Goal: Transaction & Acquisition: Purchase product/service

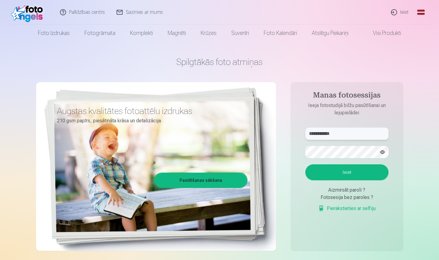
type input "**********"
click at [349, 173] on button "Ieiet" at bounding box center [347, 172] width 83 height 16
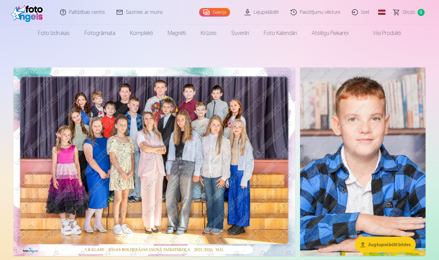
click at [224, 147] on img at bounding box center [154, 161] width 282 height 188
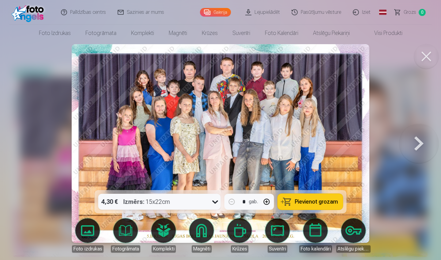
click at [417, 144] on button at bounding box center [418, 143] width 39 height 81
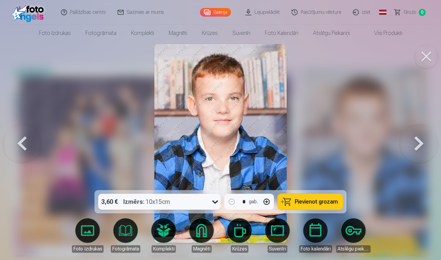
click at [417, 144] on button at bounding box center [418, 143] width 39 height 81
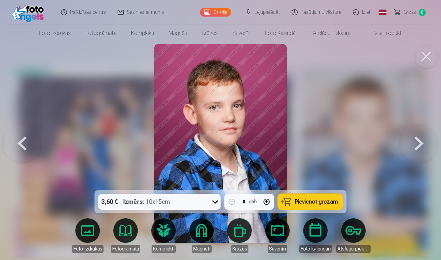
click at [417, 144] on button at bounding box center [418, 143] width 39 height 81
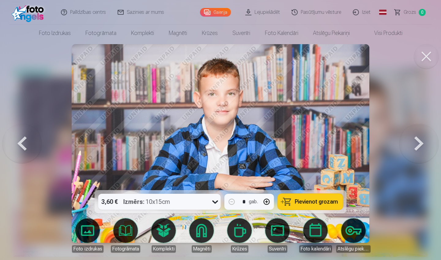
click at [417, 144] on button at bounding box center [418, 143] width 39 height 81
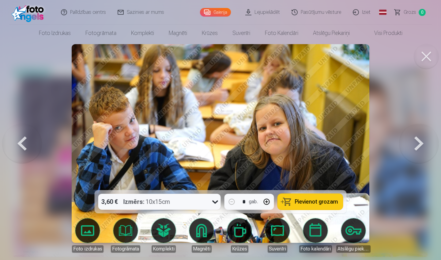
click at [417, 144] on button at bounding box center [418, 143] width 39 height 81
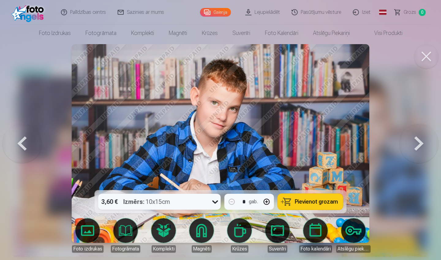
click at [417, 144] on button at bounding box center [418, 143] width 39 height 81
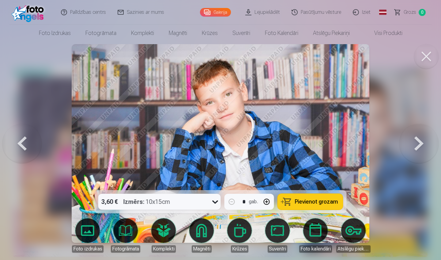
click at [417, 144] on button at bounding box center [418, 143] width 39 height 81
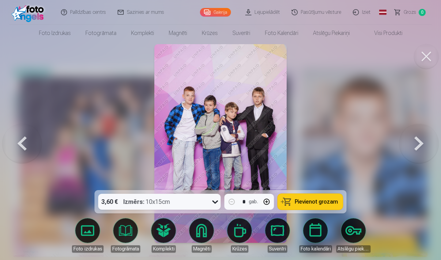
click at [417, 144] on button at bounding box center [418, 143] width 39 height 81
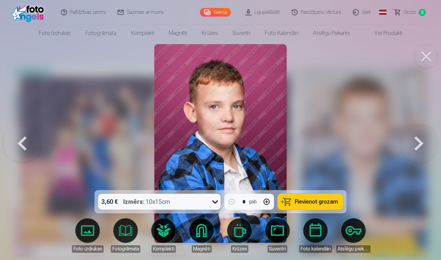
click at [417, 144] on button at bounding box center [418, 143] width 39 height 81
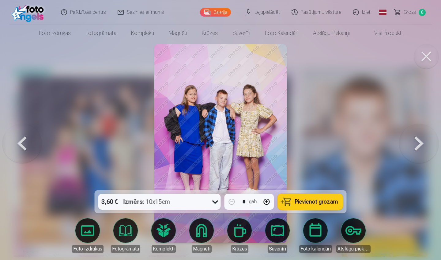
click at [417, 144] on button at bounding box center [418, 143] width 39 height 81
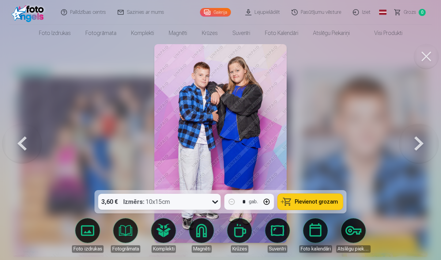
click at [417, 144] on button at bounding box center [418, 143] width 39 height 81
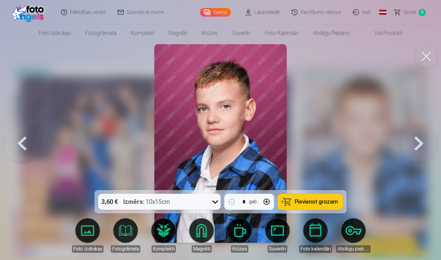
click at [417, 144] on button at bounding box center [418, 143] width 39 height 81
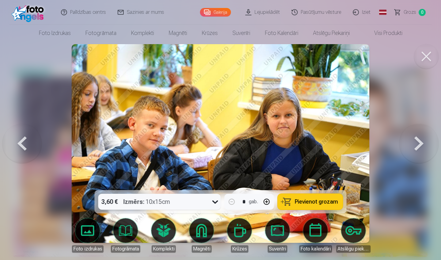
click at [417, 144] on button at bounding box center [418, 143] width 39 height 81
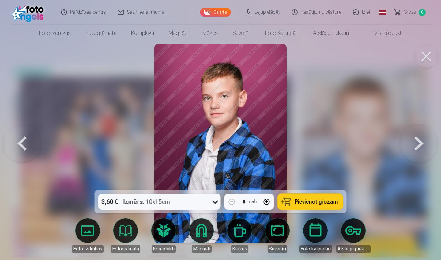
click at [417, 144] on button at bounding box center [418, 143] width 39 height 81
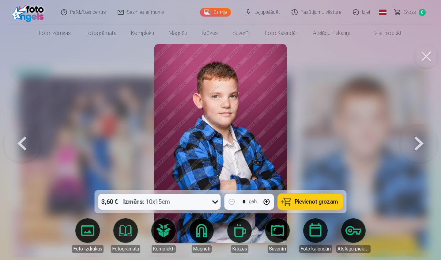
click at [417, 144] on button at bounding box center [418, 143] width 39 height 81
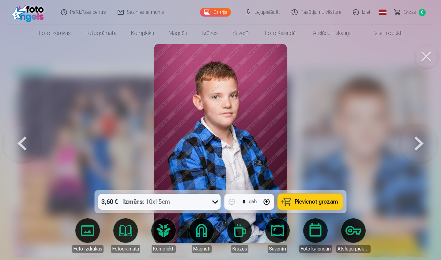
click at [417, 144] on button at bounding box center [418, 143] width 39 height 81
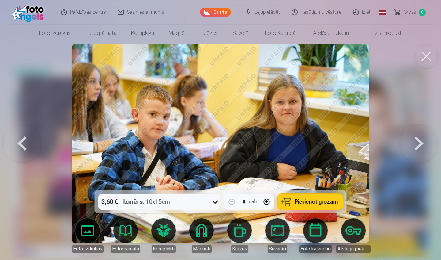
click at [417, 144] on button at bounding box center [418, 143] width 39 height 81
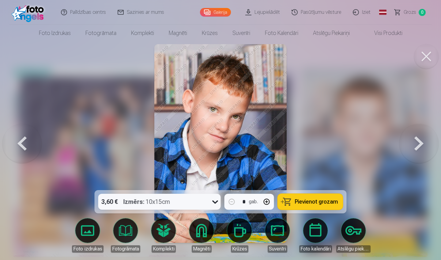
click at [417, 144] on button at bounding box center [418, 143] width 39 height 81
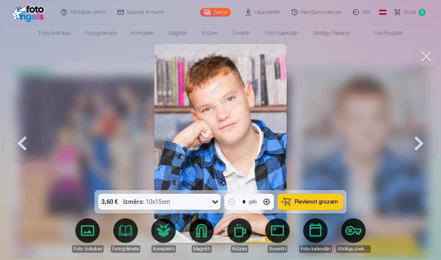
click at [417, 144] on button at bounding box center [418, 143] width 39 height 81
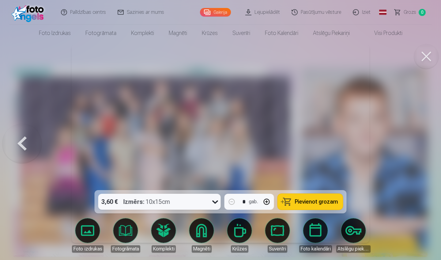
click at [417, 144] on div at bounding box center [220, 130] width 441 height 260
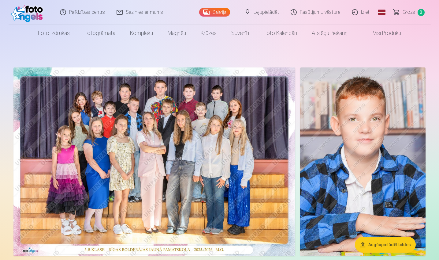
click at [188, 155] on img at bounding box center [154, 161] width 282 height 188
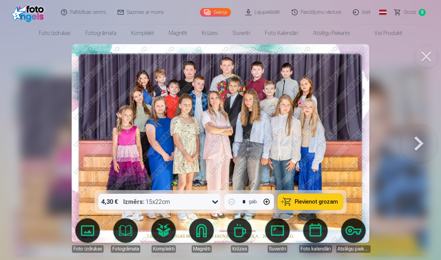
click at [321, 203] on span "Pievienot grozam" at bounding box center [316, 202] width 43 height 6
click at [417, 148] on button at bounding box center [418, 143] width 39 height 81
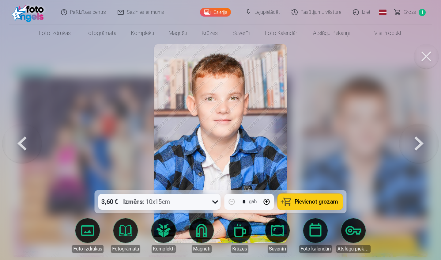
click at [416, 148] on button at bounding box center [418, 143] width 39 height 81
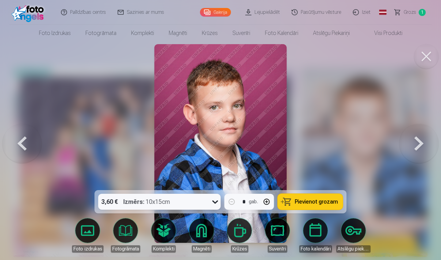
click at [416, 148] on button at bounding box center [418, 143] width 39 height 81
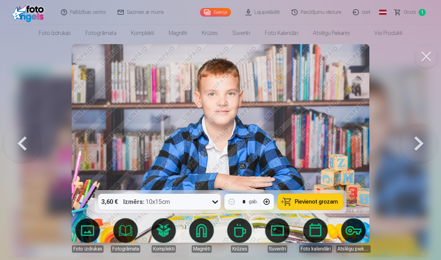
click at [416, 148] on button at bounding box center [418, 143] width 39 height 81
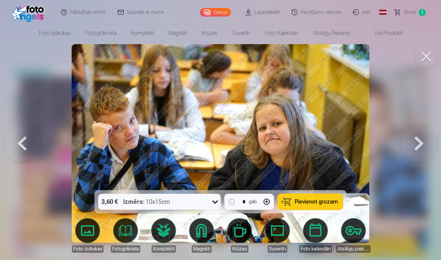
click at [416, 148] on button at bounding box center [418, 143] width 39 height 81
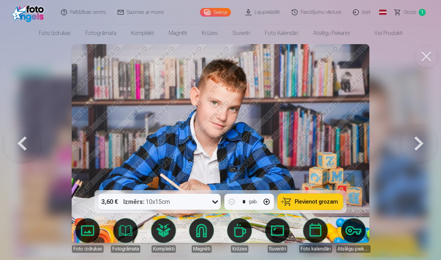
click at [416, 148] on button at bounding box center [418, 143] width 39 height 81
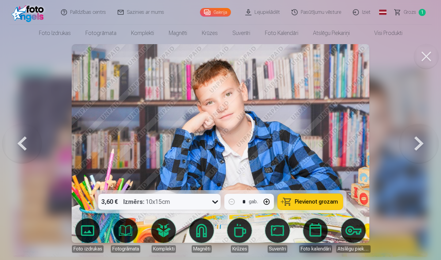
click at [416, 148] on button at bounding box center [418, 143] width 39 height 81
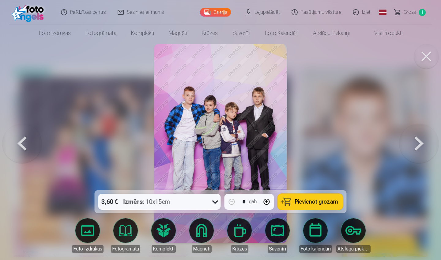
click at [25, 140] on button at bounding box center [21, 143] width 39 height 81
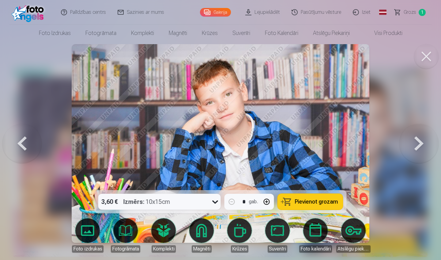
click at [25, 140] on button at bounding box center [21, 143] width 39 height 81
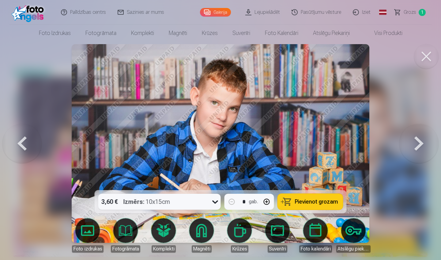
click at [25, 140] on button at bounding box center [21, 143] width 39 height 81
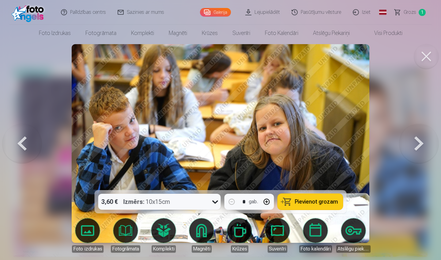
click at [25, 140] on button at bounding box center [21, 143] width 39 height 81
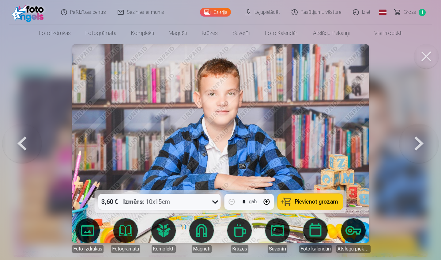
click at [25, 140] on button at bounding box center [21, 143] width 39 height 81
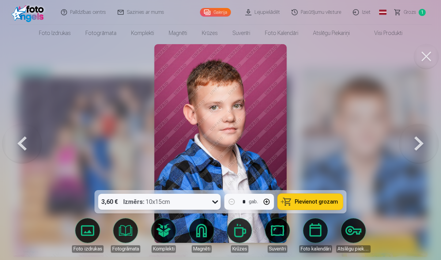
click at [25, 140] on button at bounding box center [21, 143] width 39 height 81
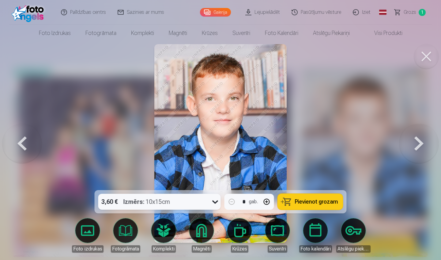
click at [25, 140] on button at bounding box center [21, 143] width 39 height 81
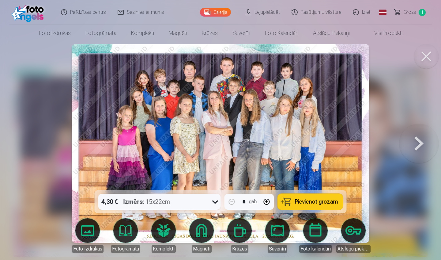
click at [415, 144] on button at bounding box center [418, 143] width 39 height 81
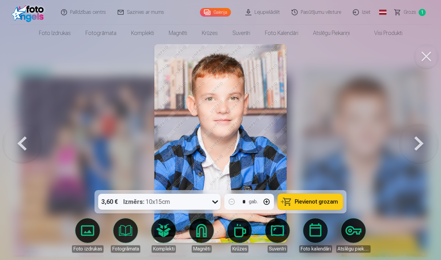
click at [415, 144] on button at bounding box center [418, 143] width 39 height 81
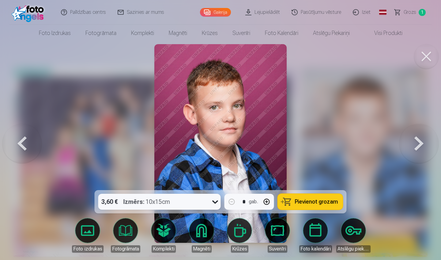
click at [415, 144] on button at bounding box center [418, 143] width 39 height 81
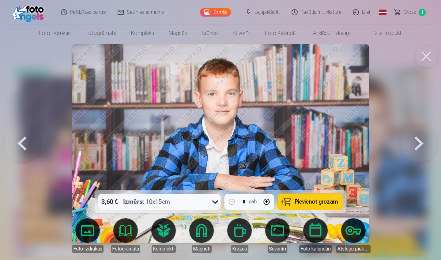
click at [23, 142] on button at bounding box center [21, 143] width 39 height 81
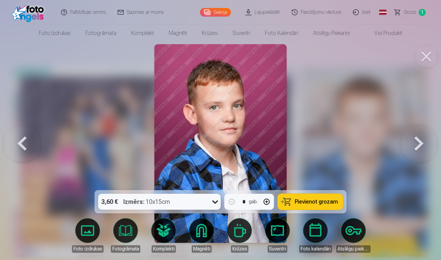
click at [321, 201] on span "Pievienot grozam" at bounding box center [316, 202] width 43 height 6
click at [416, 148] on button at bounding box center [418, 143] width 39 height 81
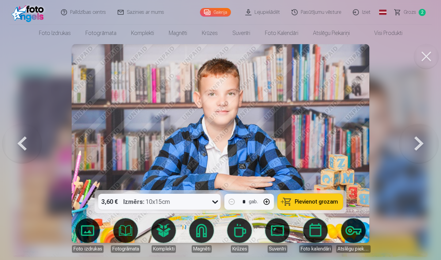
click at [416, 148] on button at bounding box center [418, 143] width 39 height 81
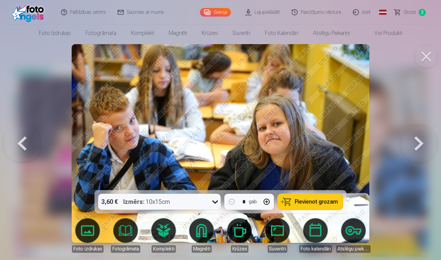
click at [416, 148] on button at bounding box center [418, 143] width 39 height 81
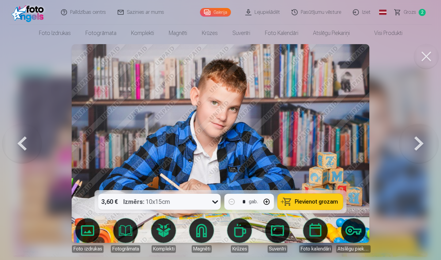
click at [416, 148] on button at bounding box center [418, 143] width 39 height 81
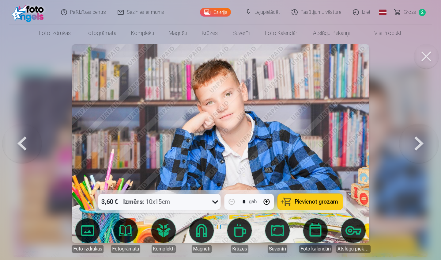
click at [416, 148] on button at bounding box center [418, 143] width 39 height 81
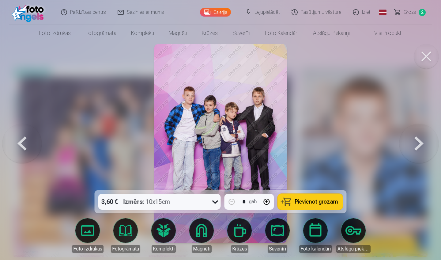
click at [321, 199] on span "Pievienot grozam" at bounding box center [316, 202] width 43 height 6
click at [425, 147] on button at bounding box center [418, 143] width 39 height 81
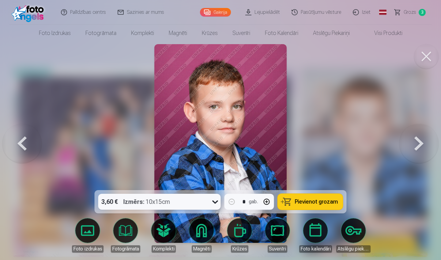
click at [425, 147] on button at bounding box center [418, 143] width 39 height 81
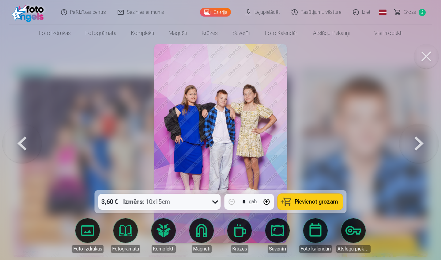
click at [310, 201] on span "Pievienot grozam" at bounding box center [316, 202] width 43 height 6
click at [416, 147] on button at bounding box center [418, 143] width 39 height 81
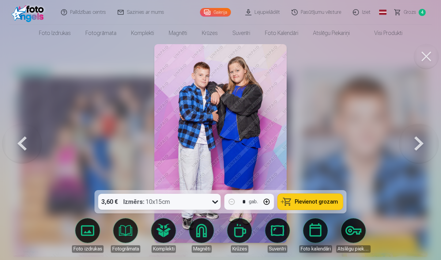
click at [324, 202] on span "Pievienot grozam" at bounding box center [316, 202] width 43 height 6
click at [419, 150] on button at bounding box center [418, 143] width 39 height 81
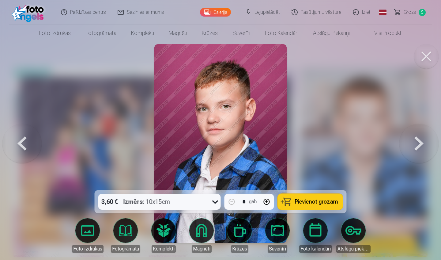
click at [319, 206] on button "Pievienot grozam" at bounding box center [310, 201] width 65 height 16
click at [417, 144] on button at bounding box center [418, 143] width 39 height 81
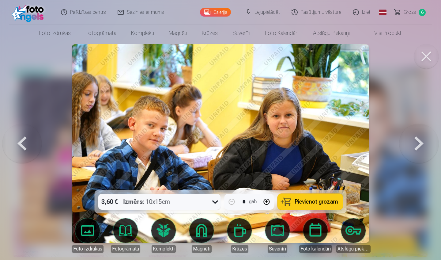
click at [417, 144] on button at bounding box center [418, 143] width 39 height 81
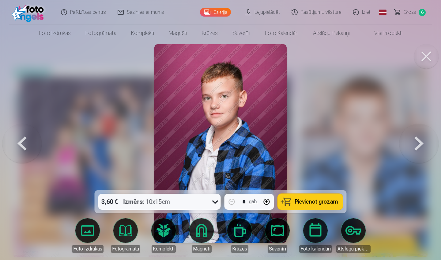
click at [417, 144] on button at bounding box center [418, 143] width 39 height 81
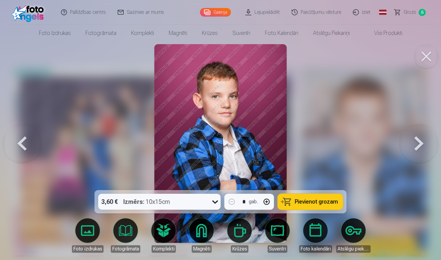
click at [417, 144] on button at bounding box center [418, 143] width 39 height 81
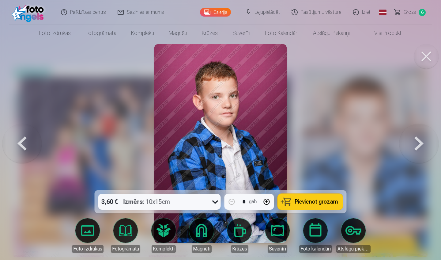
click at [417, 144] on button at bounding box center [418, 143] width 39 height 81
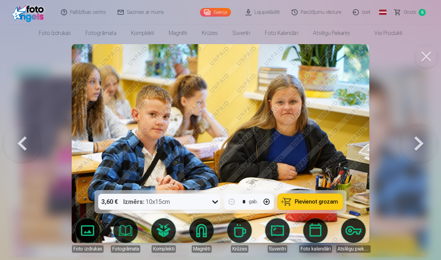
click at [417, 144] on button at bounding box center [418, 143] width 39 height 81
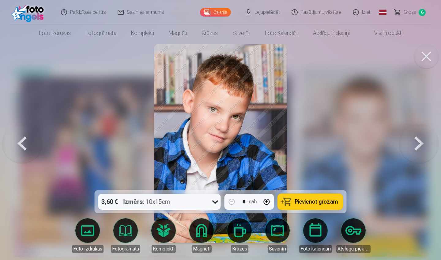
click at [417, 144] on button at bounding box center [418, 143] width 39 height 81
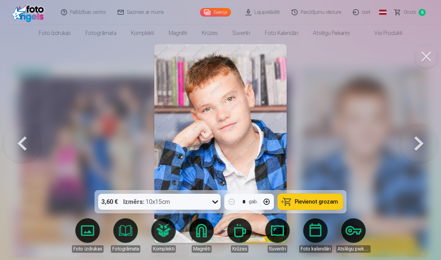
click at [417, 144] on button at bounding box center [418, 143] width 39 height 81
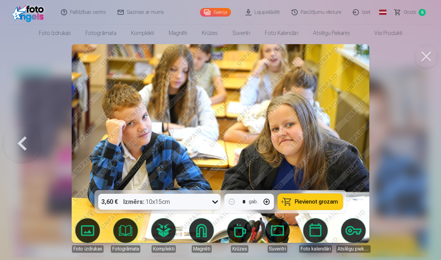
click at [417, 144] on div at bounding box center [220, 130] width 441 height 260
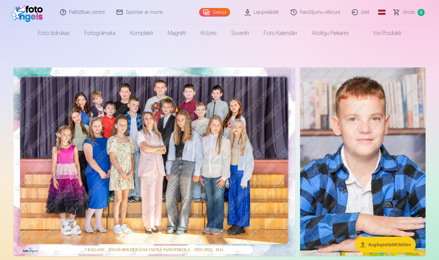
click at [353, 120] on img at bounding box center [363, 161] width 126 height 188
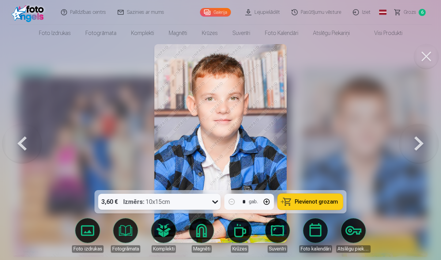
click at [419, 12] on span "6" at bounding box center [422, 12] width 7 height 7
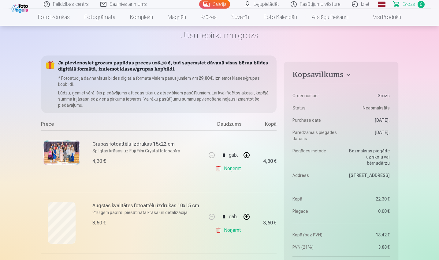
scroll to position [20, 0]
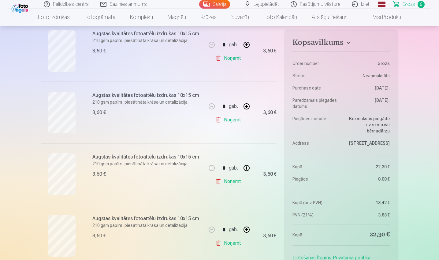
scroll to position [217, 0]
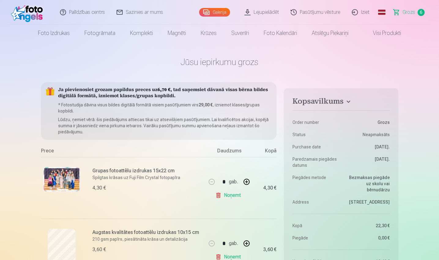
scroll to position [0, 0]
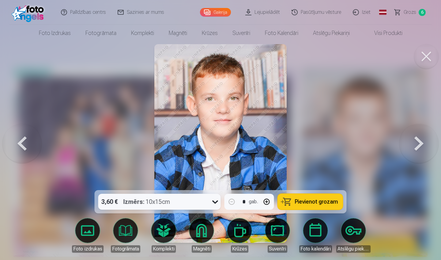
click at [413, 144] on button at bounding box center [418, 143] width 39 height 81
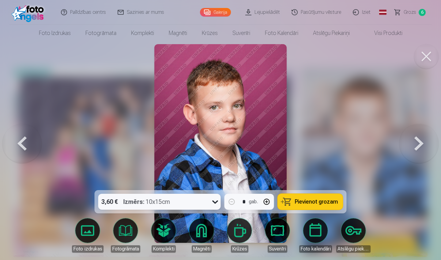
click at [413, 144] on button at bounding box center [418, 143] width 39 height 81
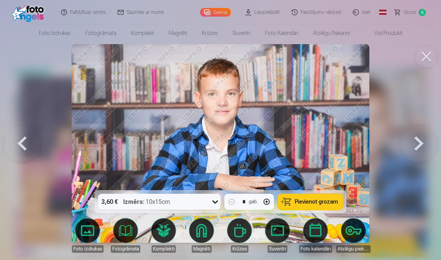
click at [413, 144] on button at bounding box center [418, 143] width 39 height 81
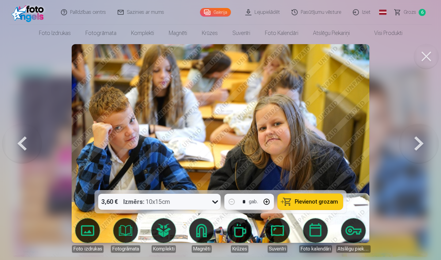
click at [413, 144] on button at bounding box center [418, 143] width 39 height 81
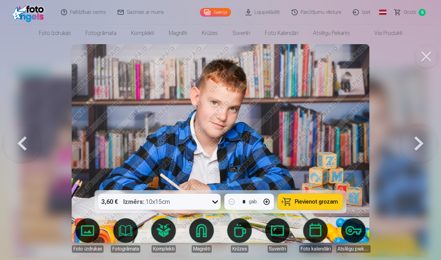
click at [413, 144] on button at bounding box center [418, 143] width 39 height 81
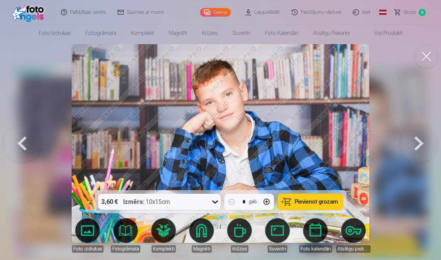
click at [413, 144] on button at bounding box center [418, 143] width 39 height 81
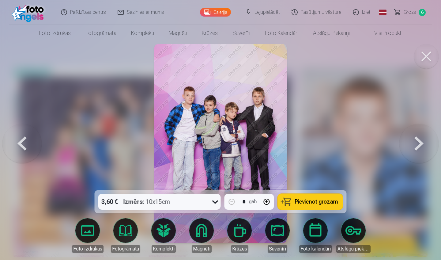
click at [413, 144] on button at bounding box center [418, 143] width 39 height 81
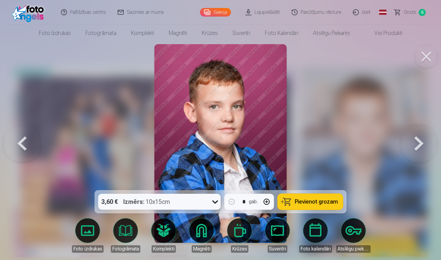
click at [413, 144] on button at bounding box center [418, 143] width 39 height 81
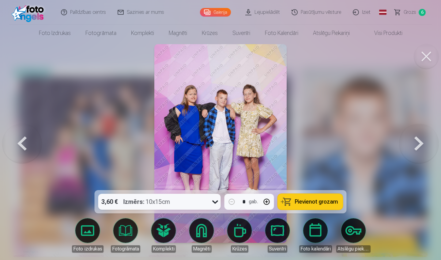
click at [413, 144] on button at bounding box center [418, 143] width 39 height 81
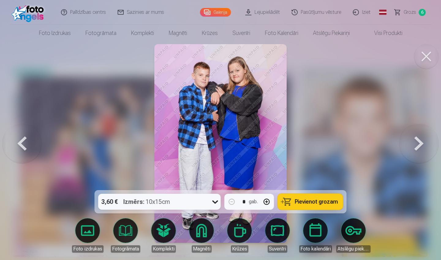
click at [413, 144] on button at bounding box center [418, 143] width 39 height 81
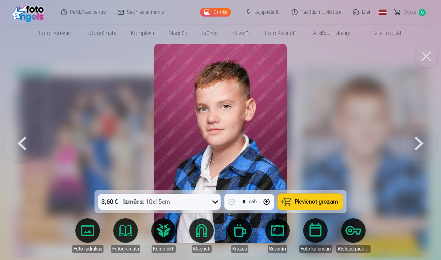
click at [413, 144] on button at bounding box center [418, 143] width 39 height 81
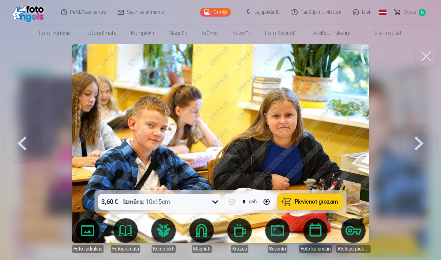
click at [413, 144] on button at bounding box center [418, 143] width 39 height 81
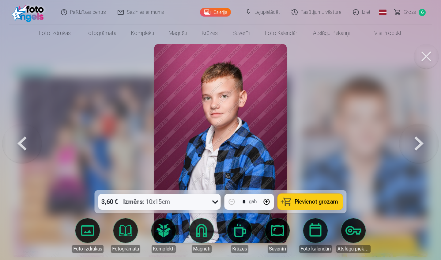
click at [413, 144] on button at bounding box center [418, 143] width 39 height 81
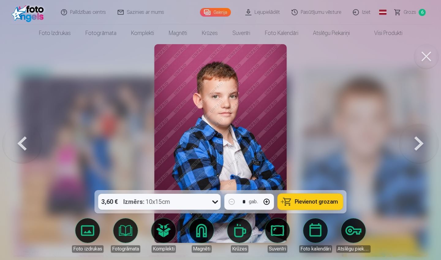
click at [413, 144] on button at bounding box center [418, 143] width 39 height 81
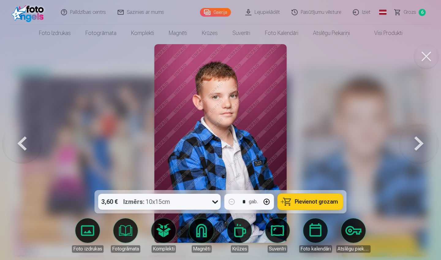
click at [413, 144] on button at bounding box center [418, 143] width 39 height 81
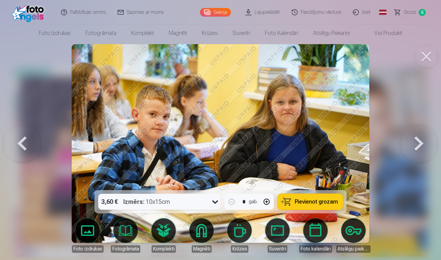
click at [413, 144] on button at bounding box center [418, 143] width 39 height 81
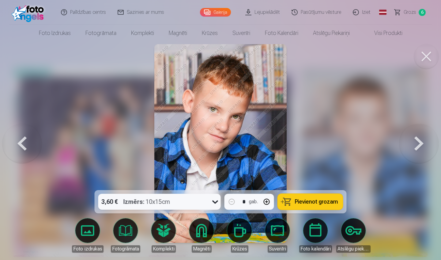
click at [304, 201] on span "Pievienot grozam" at bounding box center [316, 202] width 43 height 6
click at [416, 12] on span "Grozs" at bounding box center [410, 12] width 13 height 7
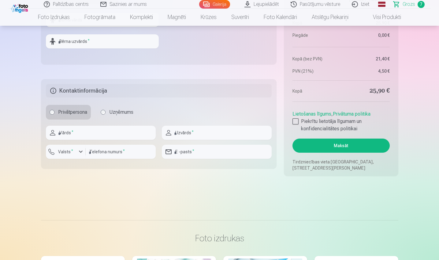
scroll to position [680, 0]
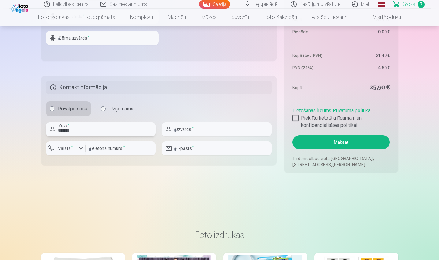
type input "*******"
type input "**********"
click at [114, 149] on input "number" at bounding box center [121, 148] width 70 height 14
type input "********"
type input "**********"
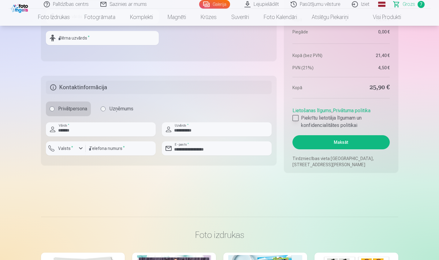
click at [295, 118] on div at bounding box center [296, 118] width 6 height 6
click at [339, 141] on button "Maksāt" at bounding box center [341, 142] width 97 height 14
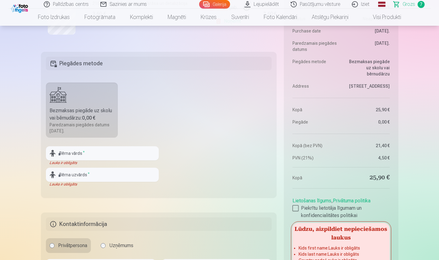
scroll to position [541, 0]
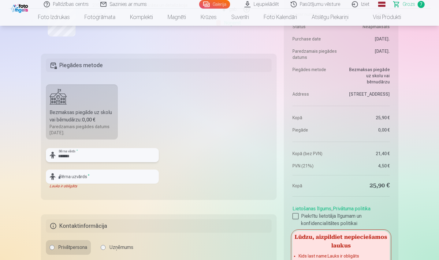
type input "*******"
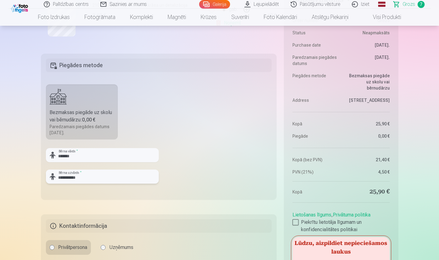
type input "**********"
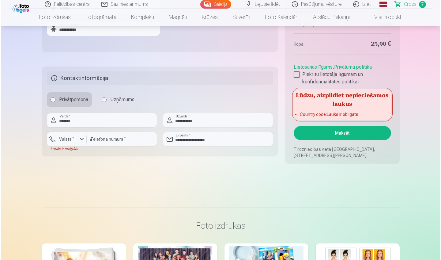
scroll to position [690, 0]
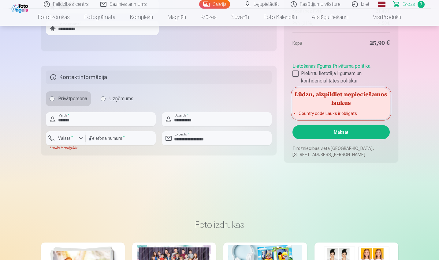
click at [341, 128] on button "Maksāt" at bounding box center [341, 132] width 97 height 14
click at [80, 136] on div "button" at bounding box center [80, 137] width 7 height 7
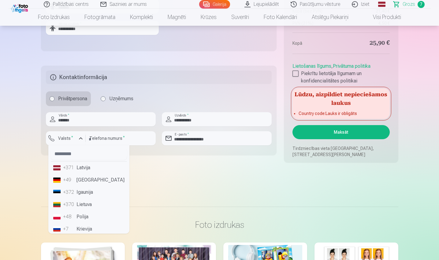
click at [87, 167] on li "+371 Latvija" at bounding box center [89, 167] width 76 height 12
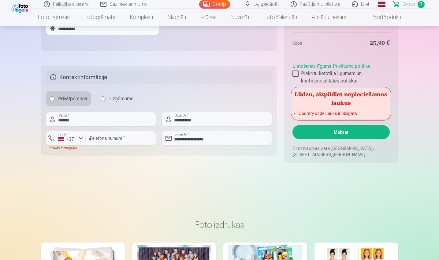
click at [347, 130] on button "Maksāt" at bounding box center [341, 132] width 97 height 14
